Goal: Task Accomplishment & Management: Manage account settings

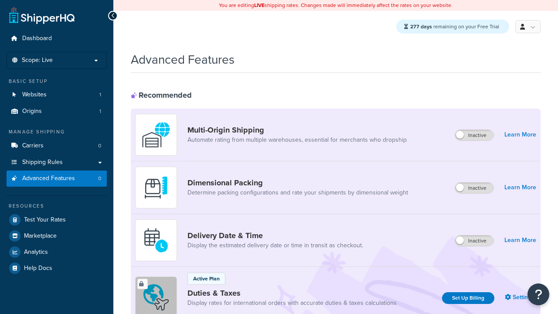
scroll to position [389, 0]
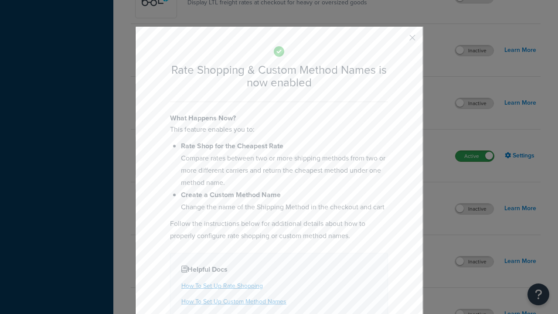
scroll to position [0, 0]
click at [400, 41] on button "button" at bounding box center [400, 41] width 2 height 2
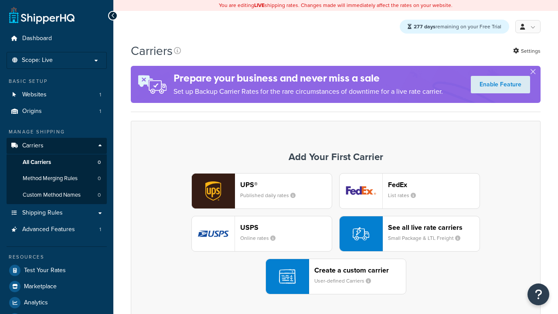
click at [410, 234] on div "See all live rate carriers Small Package & LTL Freight" at bounding box center [434, 233] width 92 height 21
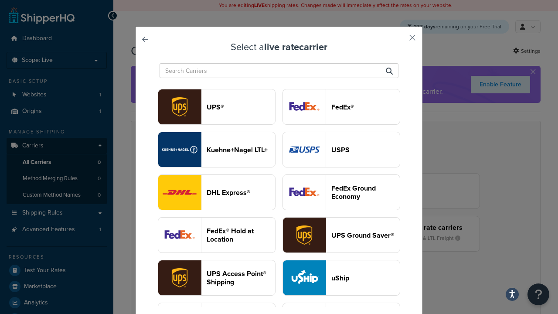
click at [342, 146] on header "USPS" at bounding box center [366, 150] width 68 height 8
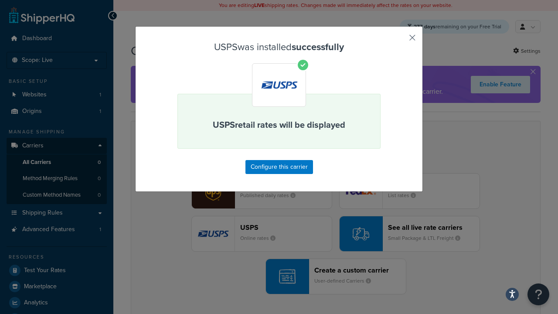
click at [400, 41] on button "button" at bounding box center [400, 41] width 2 height 2
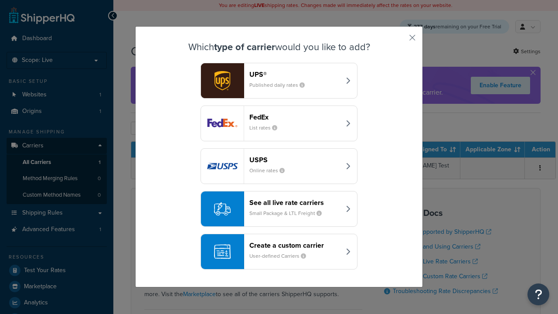
click at [279, 209] on div "See all live rate carriers Small Package & LTL Freight" at bounding box center [295, 208] width 91 height 21
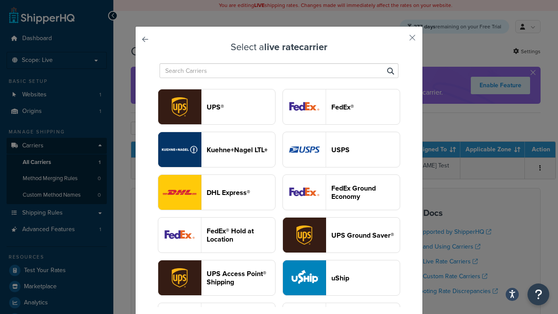
click at [342, 107] on header "FedEx®" at bounding box center [366, 107] width 68 height 8
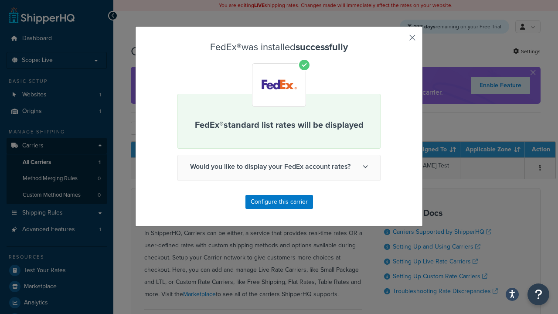
click at [400, 41] on button "button" at bounding box center [400, 41] width 2 height 2
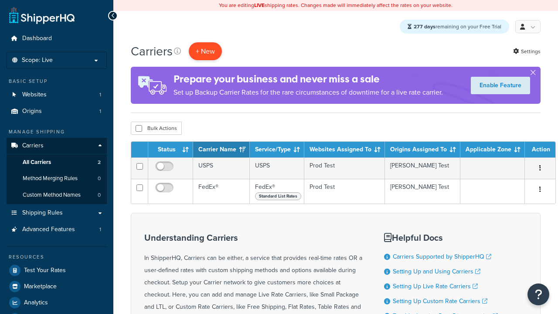
click at [205, 51] on button "+ New" at bounding box center [205, 51] width 33 height 18
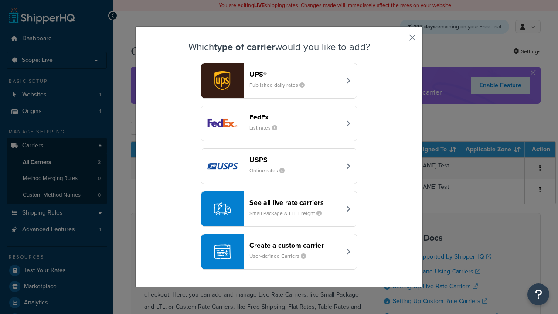
click at [279, 209] on div "See all live rate carriers Small Package & LTL Freight" at bounding box center [295, 208] width 91 height 21
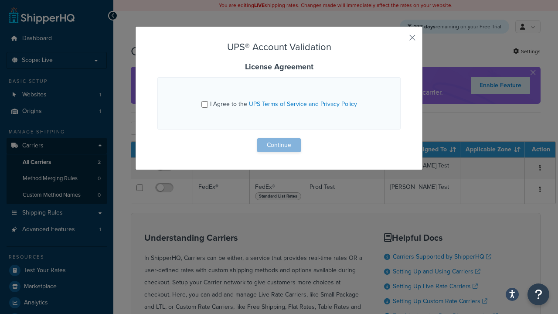
click at [205, 104] on input "I Agree to the UPS Terms of Service and Privacy Policy" at bounding box center [205, 104] width 7 height 7
checkbox input "true"
click at [279, 145] on button "Continue" at bounding box center [279, 145] width 44 height 14
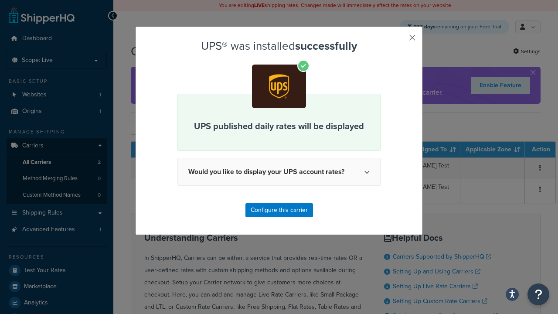
click at [400, 41] on button "button" at bounding box center [400, 41] width 2 height 2
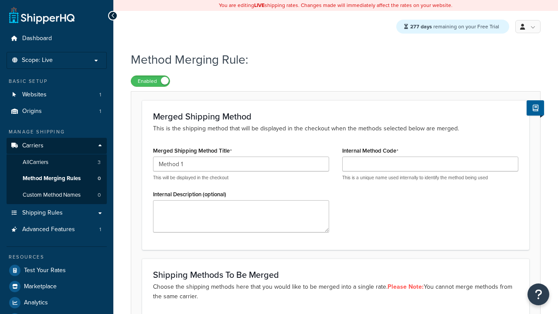
type input "Method 1"
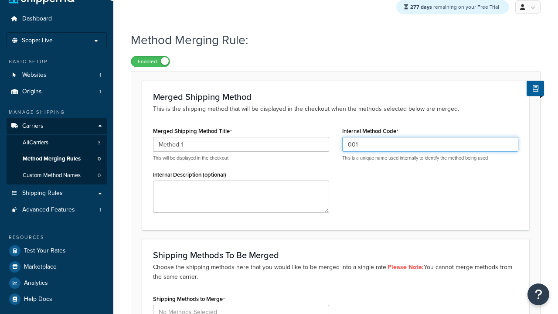
type input "001"
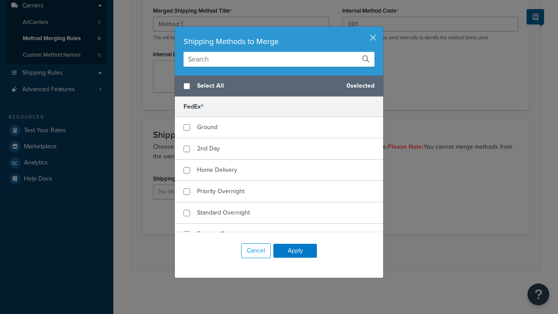
scroll to position [0, 0]
click at [207, 127] on span "Ground" at bounding box center [207, 127] width 21 height 9
checkbox input "true"
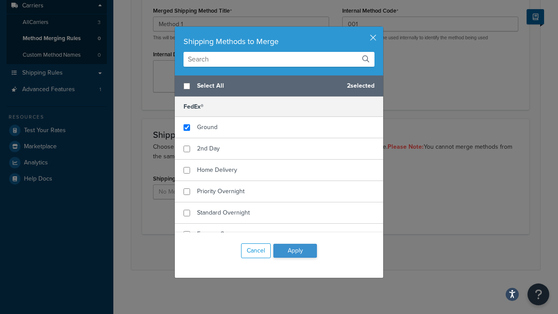
click at [295, 251] on button "Apply" at bounding box center [296, 251] width 44 height 14
click at [331, 252] on button "Save" at bounding box center [331, 252] width 24 height 14
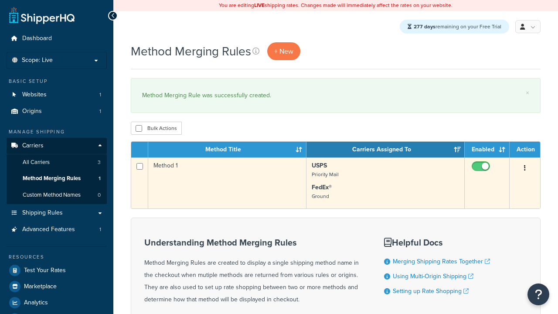
click at [525, 169] on icon "button" at bounding box center [525, 168] width 2 height 6
click at [0, 0] on link "Edit" at bounding box center [0, 0] width 0 height 0
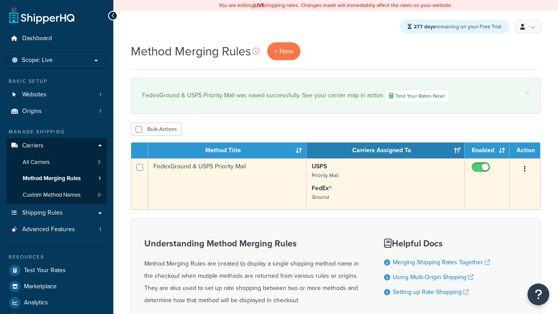
click at [525, 171] on icon "button" at bounding box center [525, 169] width 2 height 6
click at [0, 0] on link "Duplicate" at bounding box center [0, 0] width 0 height 0
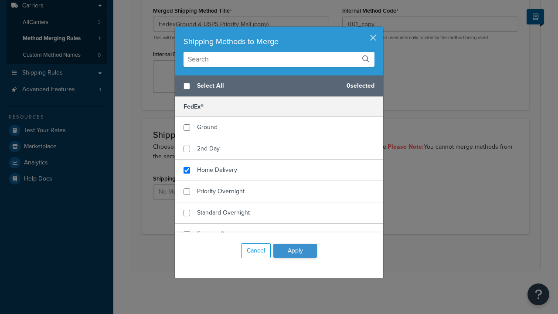
click at [217, 170] on span "Home Delivery" at bounding box center [217, 169] width 40 height 9
checkbox input "true"
click at [295, 251] on button "Apply" at bounding box center [296, 251] width 44 height 14
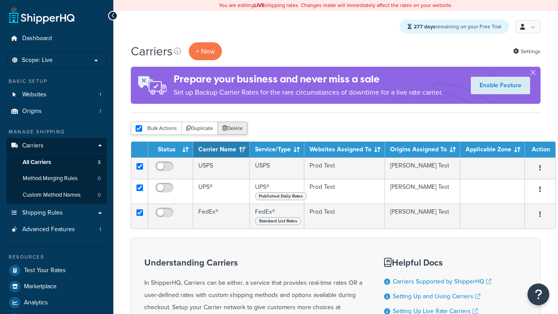
click at [232, 129] on button "Delete" at bounding box center [233, 128] width 30 height 13
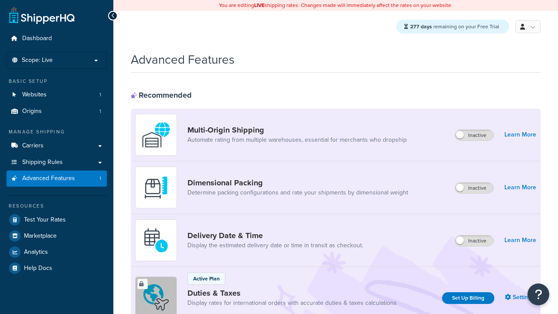
scroll to position [389, 0]
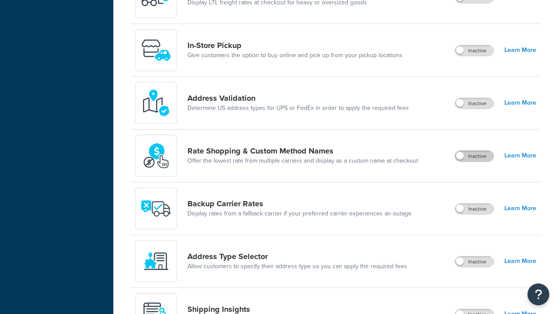
scroll to position [0, 0]
